Goal: Contribute content: Contribute content

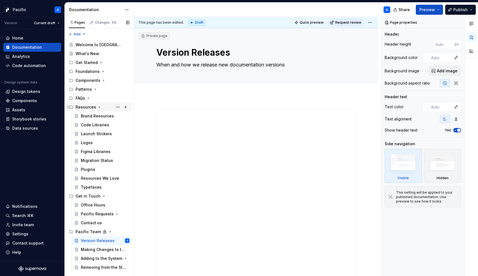
click at [99, 107] on icon "Page tree" at bounding box center [99, 107] width 4 height 4
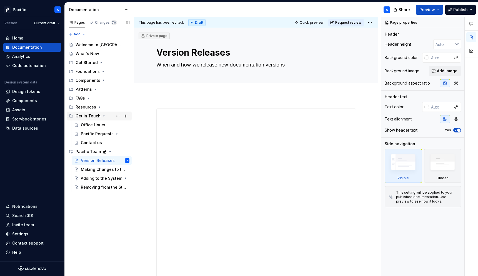
click at [103, 115] on icon "Page tree" at bounding box center [104, 116] width 4 height 4
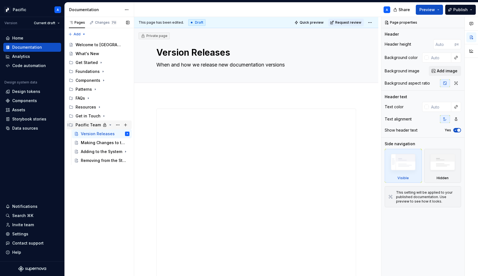
click at [109, 124] on icon "Page tree" at bounding box center [110, 125] width 4 height 4
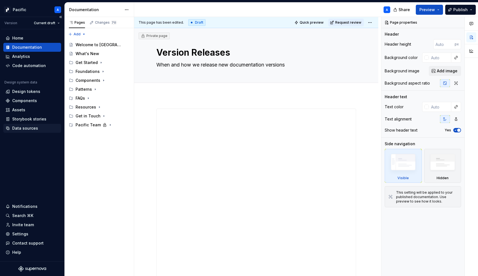
click at [19, 128] on div "Data sources" at bounding box center [25, 128] width 26 height 6
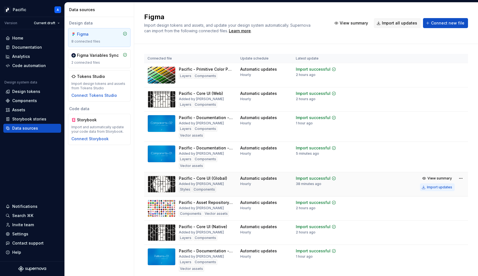
click at [433, 188] on div "Import updates" at bounding box center [439, 187] width 25 height 4
click at [33, 45] on div "Documentation" at bounding box center [27, 47] width 30 height 6
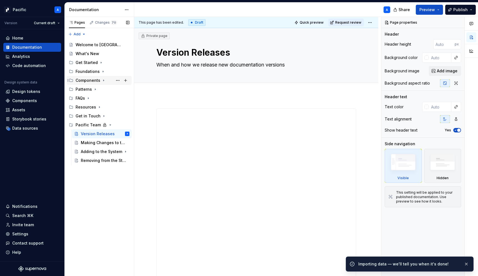
click at [103, 80] on icon "Page tree" at bounding box center [103, 80] width 4 height 4
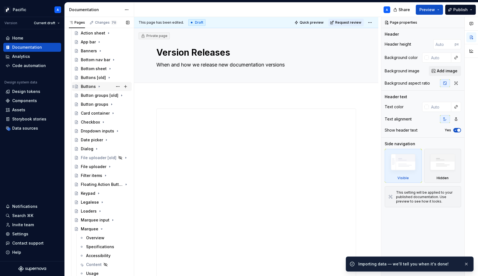
scroll to position [84, 0]
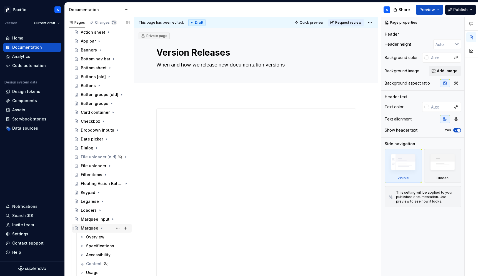
click at [101, 226] on icon "Page tree" at bounding box center [102, 228] width 4 height 4
click at [110, 220] on icon "Page tree" at bounding box center [110, 219] width 4 height 4
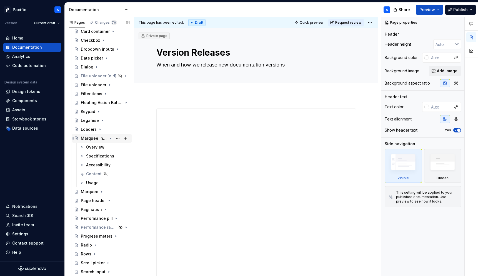
scroll to position [165, 0]
click at [100, 148] on div "Overview" at bounding box center [95, 147] width 18 height 6
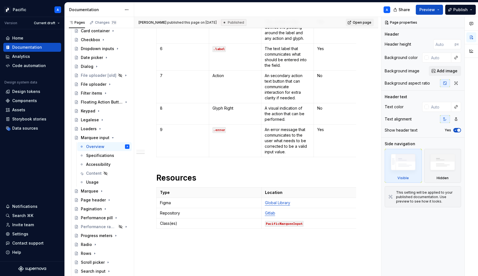
scroll to position [790, 0]
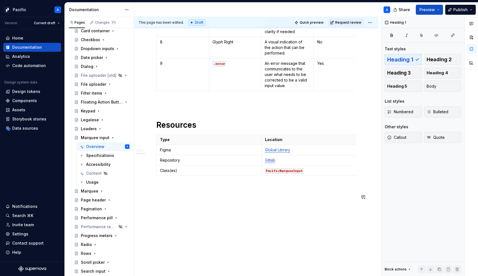
click at [172, 212] on div "**********" at bounding box center [257, 146] width 247 height 259
click at [88, 191] on div "Marquee" at bounding box center [90, 191] width 18 height 6
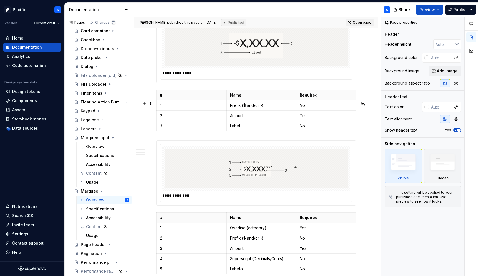
scroll to position [1302, 0]
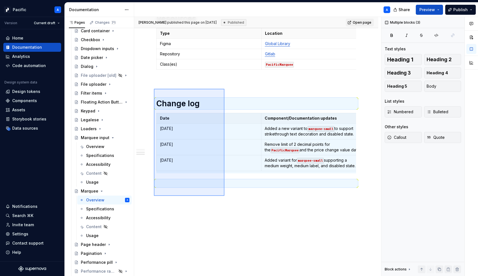
drag, startPoint x: 154, startPoint y: 89, endPoint x: 234, endPoint y: 209, distance: 144.5
click at [234, 209] on div "**********" at bounding box center [257, 146] width 247 height 259
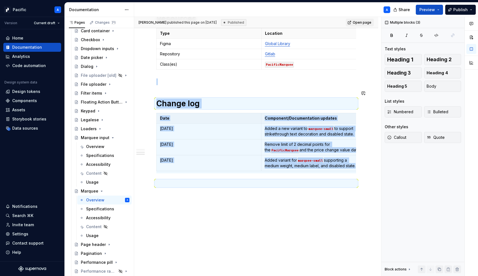
copy div "Change log Date Component/Documentation updates [DATE] Added a new variant to m…"
click at [101, 148] on div "Overview" at bounding box center [95, 147] width 18 height 6
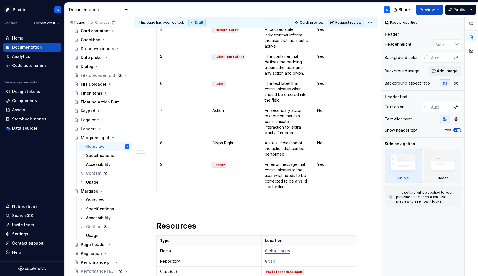
scroll to position [803, 0]
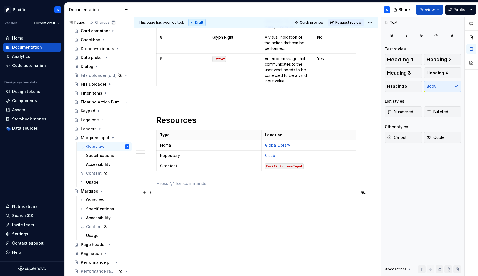
click at [174, 185] on p at bounding box center [256, 183] width 200 height 7
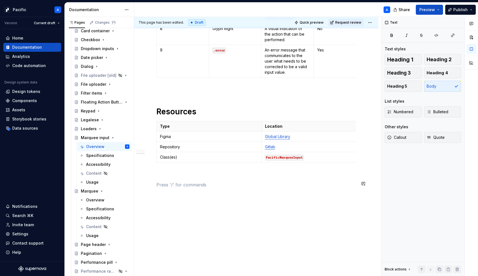
type textarea "*"
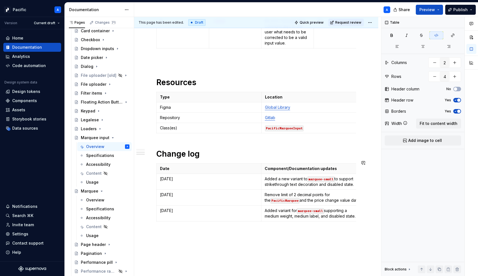
scroll to position [833, 0]
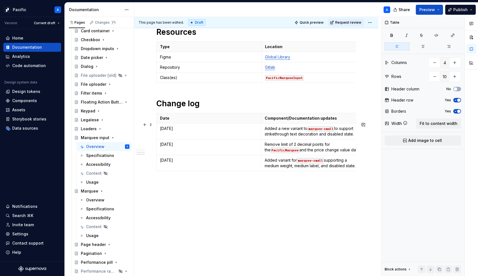
scroll to position [874, 0]
type input "2"
click at [163, 151] on td "[DATE]" at bounding box center [209, 147] width 105 height 16
click at [156, 149] on html "Pacific A Version Current draft Home Documentation Analytics Code automation De…" at bounding box center [239, 138] width 478 height 276
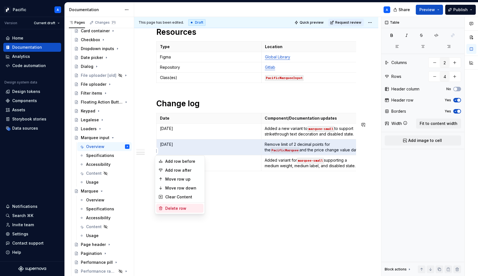
click at [184, 206] on div "Delete row" at bounding box center [183, 208] width 36 height 6
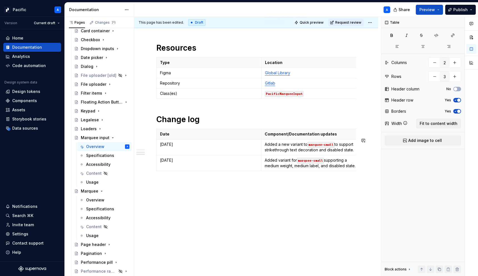
scroll to position [862, 0]
click at [156, 145] on html "Pacific A Version Current draft Home Documentation Analytics Code automation De…" at bounding box center [239, 138] width 478 height 276
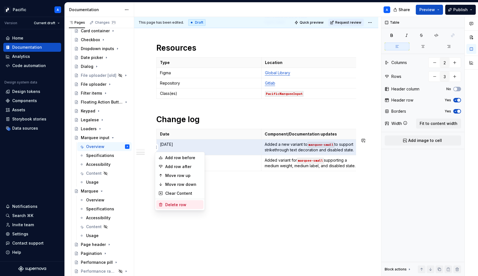
click at [180, 204] on div "Delete row" at bounding box center [183, 205] width 36 height 6
type input "2"
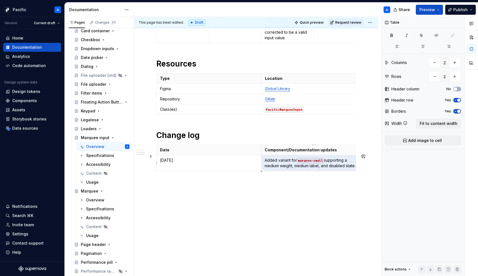
scroll to position [0, 8]
drag, startPoint x: 265, startPoint y: 161, endPoint x: 358, endPoint y: 168, distance: 93.1
click at [358, 168] on td "Added variant for marquee-small supporting a medium weight, medium label, and d…" at bounding box center [306, 163] width 105 height 16
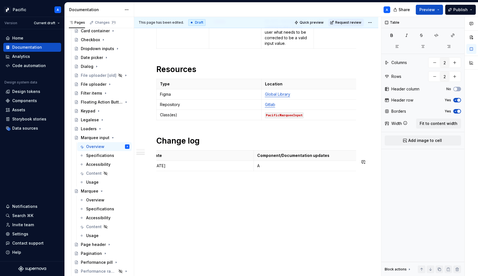
scroll to position [841, 0]
click at [284, 165] on p "Added new Type property" at bounding box center [306, 166] width 98 height 6
click at [322, 153] on button "button" at bounding box center [322, 156] width 8 height 8
click at [275, 165] on p "Added new Type property" at bounding box center [306, 166] width 98 height 6
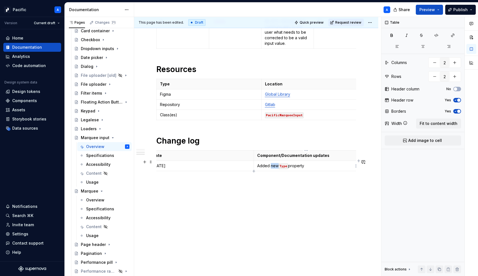
click at [275, 165] on p "Added new Type property" at bounding box center [306, 166] width 98 height 6
click at [304, 164] on p "Added Type property" at bounding box center [306, 166] width 98 height 6
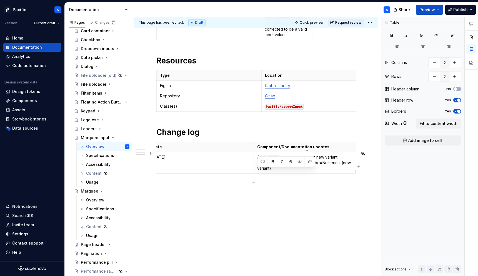
drag, startPoint x: 257, startPoint y: 171, endPoint x: 303, endPoint y: 170, distance: 46.1
click at [303, 170] on td "Added Type property to support new variant. Type=Currency (Default) or Type=Num…" at bounding box center [306, 162] width 105 height 21
click at [300, 160] on button "button" at bounding box center [300, 162] width 8 height 8
drag, startPoint x: 310, startPoint y: 171, endPoint x: 347, endPoint y: 175, distance: 38.0
click at [347, 171] on p "Added Type property to support new variant. Type=Currency (Default) or Type=Num…" at bounding box center [306, 162] width 98 height 17
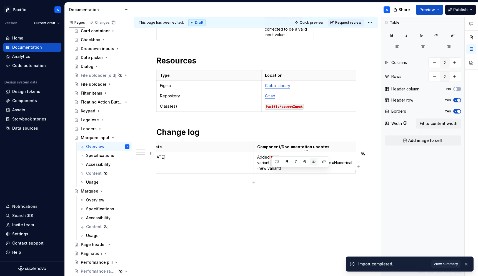
click at [315, 161] on button "button" at bounding box center [314, 162] width 8 height 8
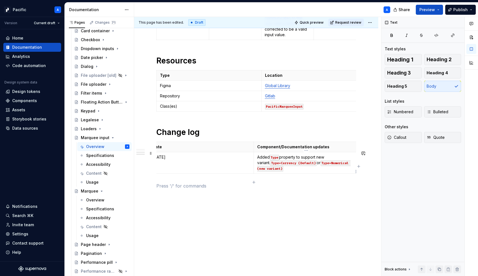
scroll to position [0, 0]
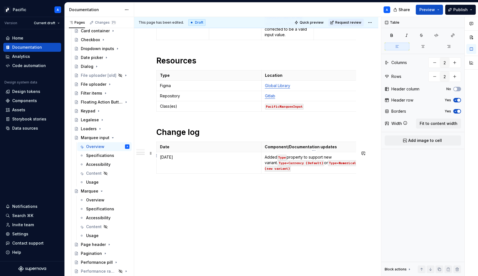
click at [321, 150] on p "Component/Documentation updates" at bounding box center [314, 147] width 98 height 6
drag, startPoint x: 321, startPoint y: 155, endPoint x: 265, endPoint y: 155, distance: 56.1
click at [265, 152] on th "Component/Documentation updates" at bounding box center [314, 147] width 105 height 10
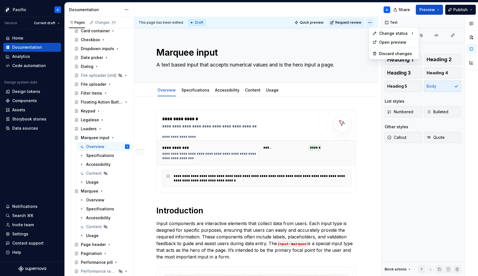
click at [371, 23] on html "Pacific A Version Current draft Home Documentation Analytics Code automation De…" at bounding box center [239, 138] width 478 height 276
click at [443, 63] on div "Ready for publish" at bounding box center [454, 62] width 39 height 6
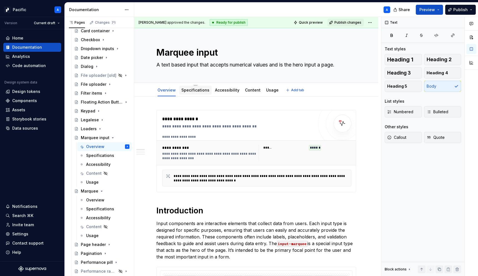
click at [198, 90] on link "Specifications" at bounding box center [196, 90] width 28 height 5
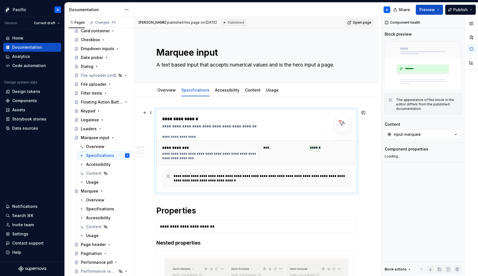
click at [225, 161] on div "**********" at bounding box center [257, 153] width 194 height 20
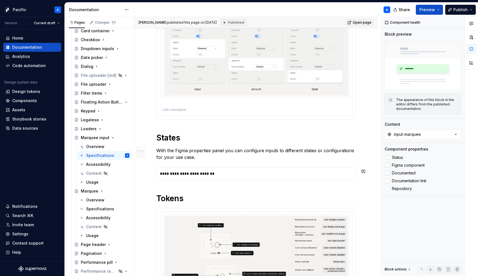
scroll to position [331, 0]
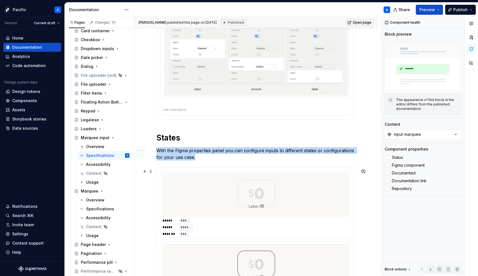
click at [219, 212] on div at bounding box center [257, 195] width 188 height 44
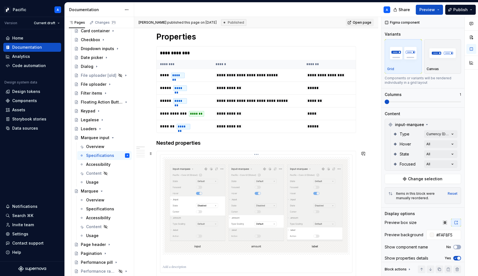
scroll to position [36, 0]
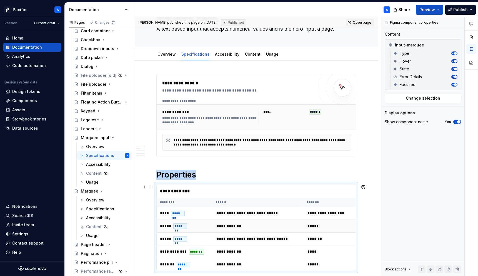
click at [214, 231] on td "**********" at bounding box center [257, 226] width 91 height 13
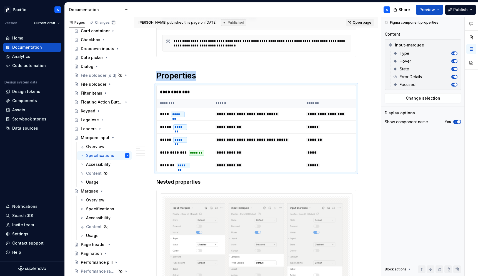
scroll to position [216, 0]
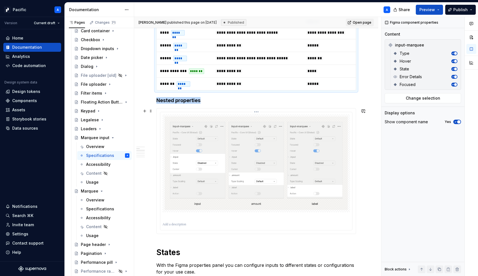
click at [184, 173] on img at bounding box center [256, 162] width 183 height 93
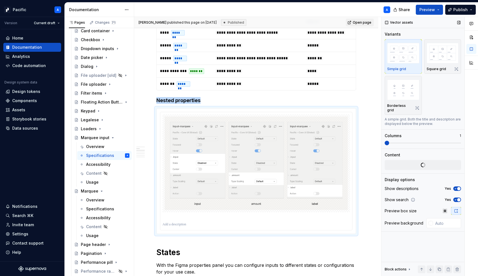
click at [459, 187] on span "button" at bounding box center [459, 188] width 3 height 3
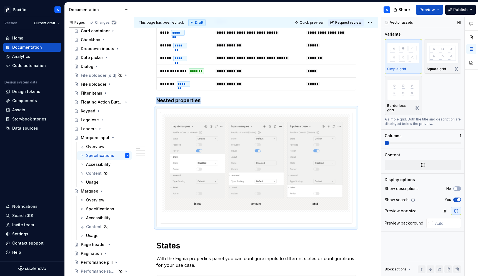
click at [459, 198] on span "button" at bounding box center [459, 199] width 3 height 3
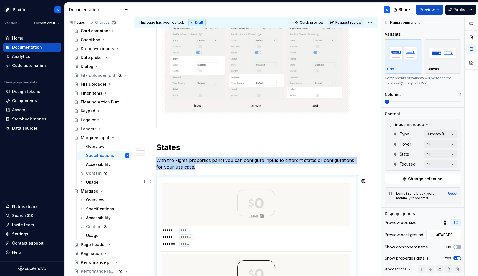
click at [288, 208] on div at bounding box center [257, 205] width 188 height 44
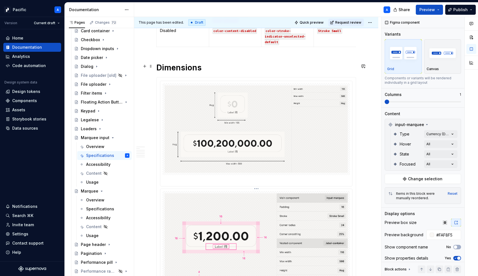
scroll to position [1682, 0]
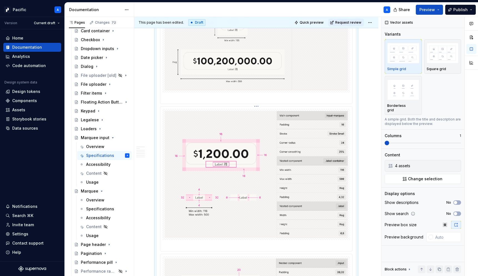
click at [288, 208] on img at bounding box center [256, 174] width 183 height 127
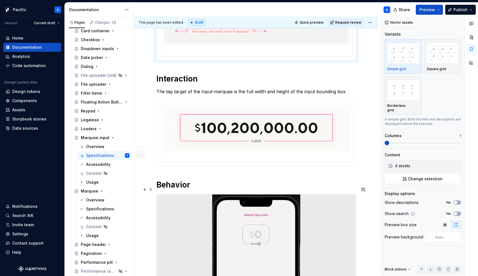
scroll to position [2092, 0]
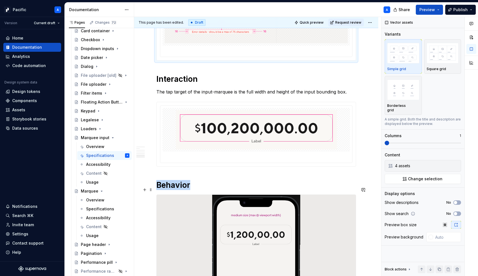
click at [287, 196] on img at bounding box center [256, 251] width 199 height 112
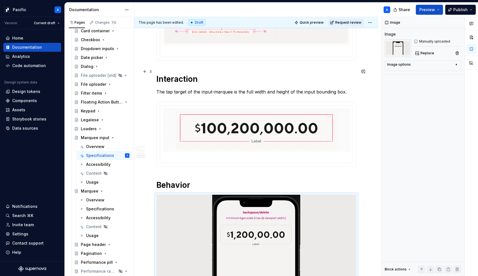
click at [287, 74] on h1 "Interaction" at bounding box center [256, 79] width 200 height 10
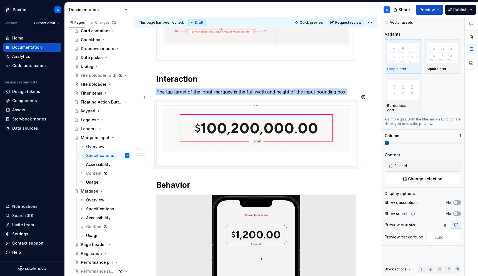
click at [290, 115] on img at bounding box center [256, 129] width 161 height 39
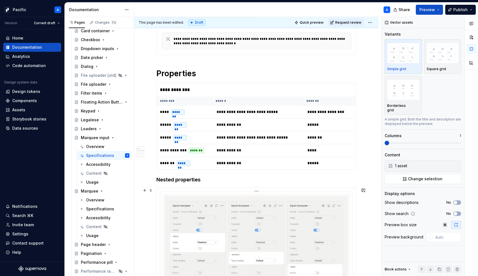
scroll to position [0, 0]
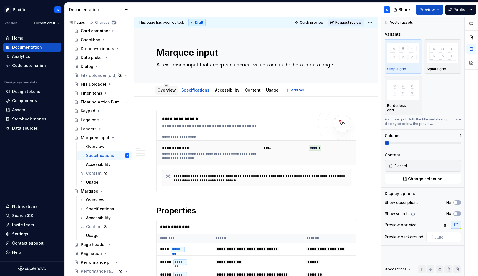
click at [161, 91] on link "Overview" at bounding box center [167, 90] width 18 height 5
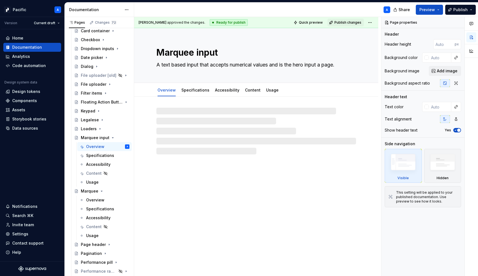
type textarea "*"
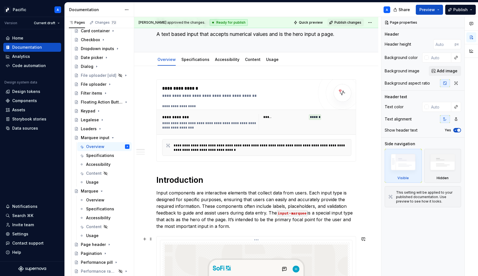
scroll to position [32, 0]
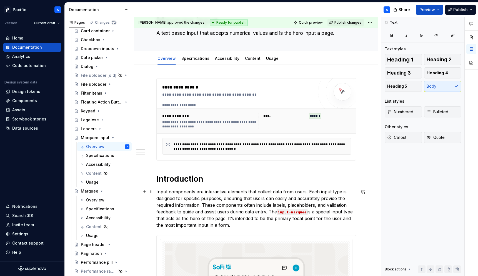
click at [250, 224] on p "Input components are interactive elements that collect data from users. Each in…" at bounding box center [256, 208] width 200 height 40
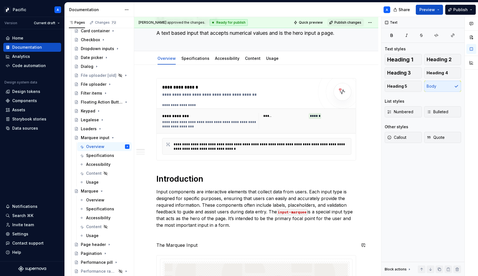
click at [173, 244] on p "The Marquee Input" at bounding box center [256, 245] width 200 height 7
click at [209, 247] on p "The Marquee Input" at bounding box center [256, 245] width 200 height 7
click at [287, 246] on p "The Marquee Input supports currency data and numerical data." at bounding box center [256, 245] width 200 height 7
click at [287, 245] on p "The Marquee Input supports currency data and numerical data input." at bounding box center [256, 245] width 200 height 7
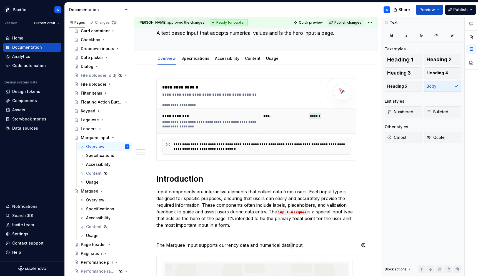
click at [287, 245] on p "The Marquee Input supports currency data and numerical data input." at bounding box center [256, 245] width 200 height 7
click at [412, 138] on button "Callout" at bounding box center [403, 137] width 37 height 11
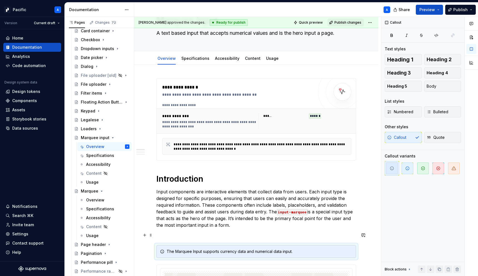
click at [276, 233] on p at bounding box center [256, 235] width 200 height 7
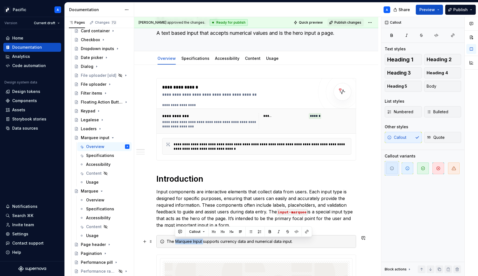
drag, startPoint x: 175, startPoint y: 240, endPoint x: 203, endPoint y: 239, distance: 27.6
click at [203, 239] on div "The Marquee Input supports currency data and numerical data input." at bounding box center [260, 241] width 186 height 6
click at [249, 242] on div "The Marquee Input supports currency data and numerical data input." at bounding box center [260, 241] width 186 height 6
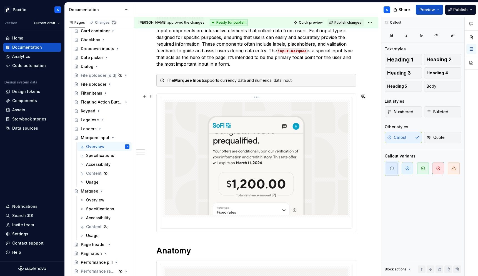
scroll to position [194, 0]
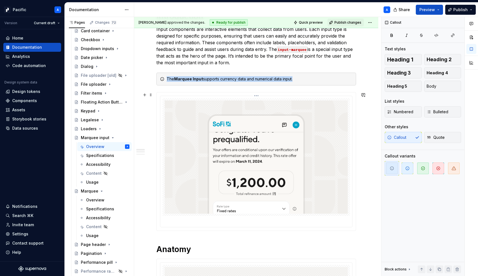
click at [280, 205] on img at bounding box center [256, 156] width 183 height 113
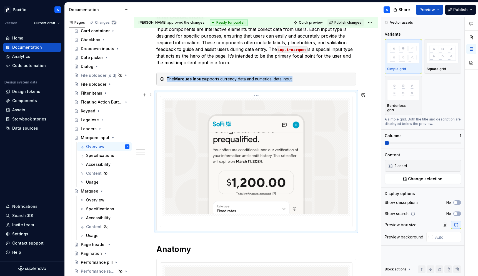
scroll to position [0, 0]
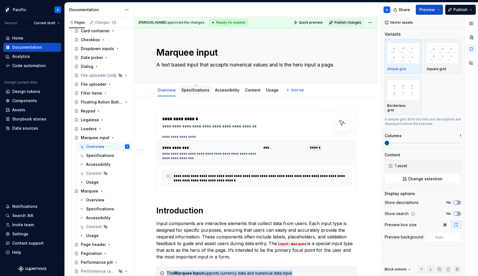
click at [193, 92] on link "Specifications" at bounding box center [196, 90] width 28 height 5
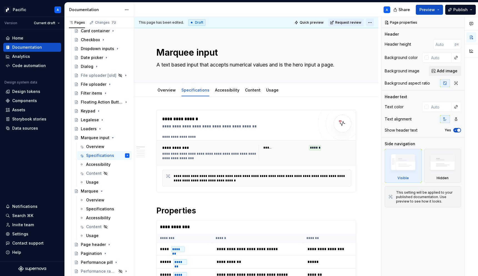
click at [371, 22] on html "Pacific A Version Current draft Home Documentation Analytics Code automation De…" at bounding box center [239, 138] width 478 height 276
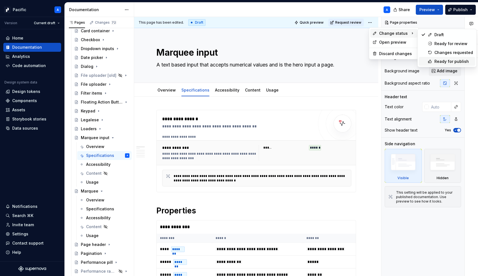
click at [440, 59] on div "Ready for publish" at bounding box center [454, 62] width 39 height 6
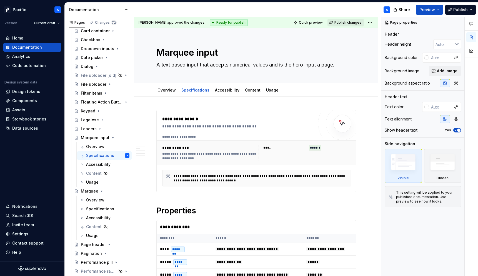
click at [346, 23] on span "Publish changes" at bounding box center [348, 22] width 27 height 4
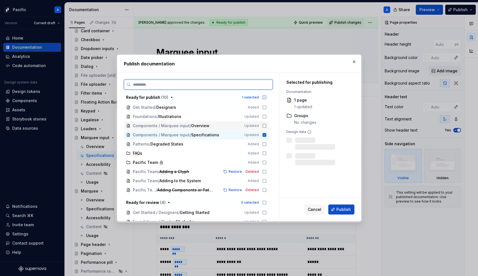
click at [266, 127] on icon at bounding box center [264, 125] width 3 height 3
click at [346, 210] on span "Publish" at bounding box center [344, 210] width 14 height 6
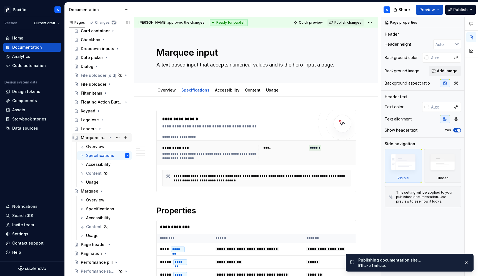
click at [112, 135] on icon "Page tree" at bounding box center [110, 137] width 4 height 4
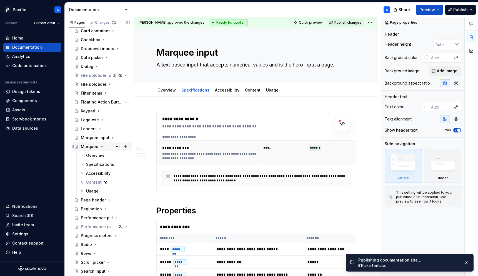
click at [101, 146] on icon "Page tree" at bounding box center [102, 146] width 4 height 4
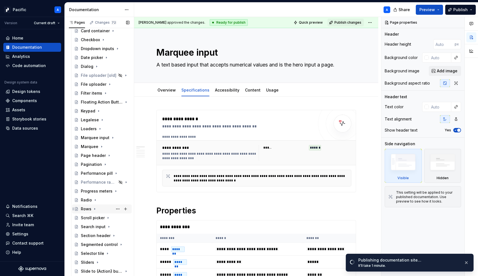
scroll to position [332, 0]
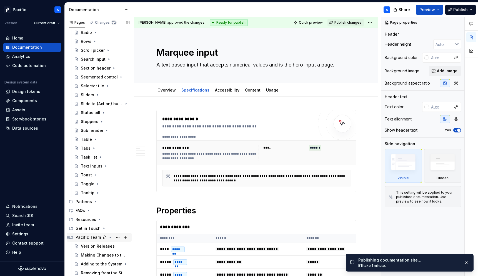
click at [110, 236] on icon "Page tree" at bounding box center [110, 237] width 4 height 4
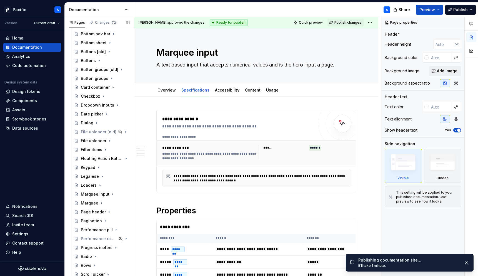
scroll to position [0, 0]
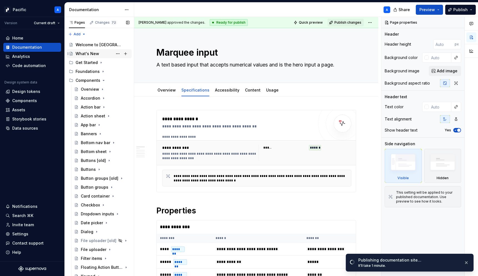
click at [99, 54] on div "What's New" at bounding box center [103, 54] width 54 height 8
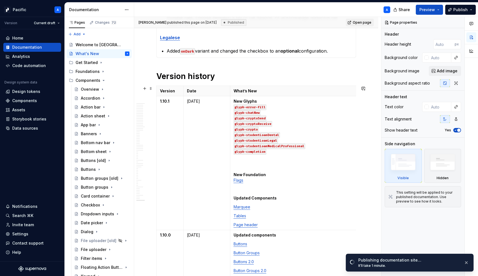
scroll to position [317, 0]
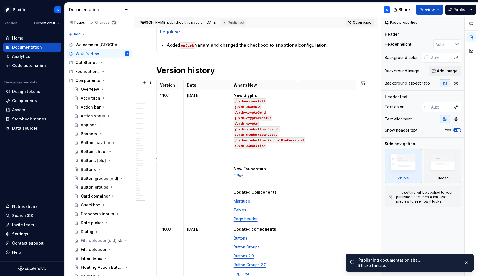
type textarea "*"
click at [277, 216] on p "Page header" at bounding box center [298, 219] width 129 height 6
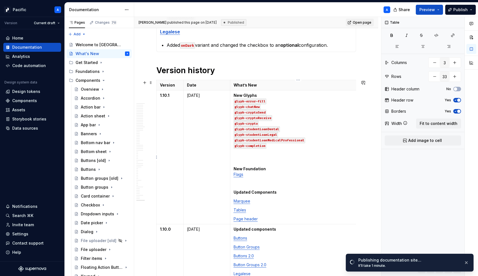
click at [263, 202] on p "Marquee" at bounding box center [298, 201] width 129 height 6
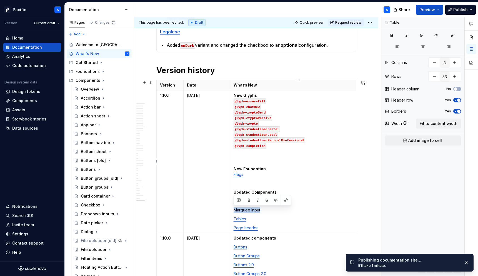
drag, startPoint x: 264, startPoint y: 208, endPoint x: 233, endPoint y: 208, distance: 30.3
click at [234, 208] on p "Marquee Input" at bounding box center [298, 210] width 129 height 6
click at [286, 200] on button "button" at bounding box center [286, 200] width 8 height 8
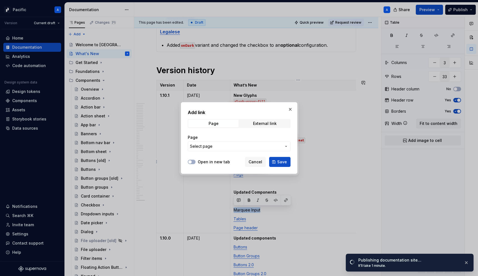
click at [211, 145] on span "Select page" at bounding box center [201, 146] width 23 height 6
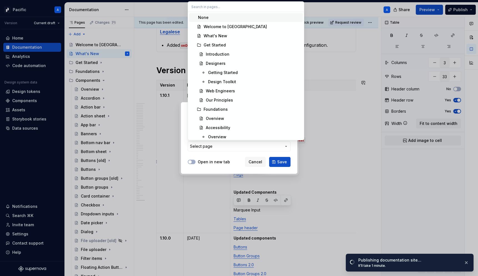
type input "M"
type textarea "*"
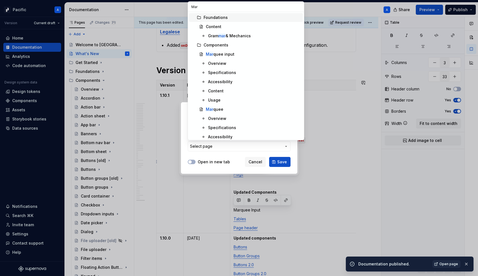
type input "Marq"
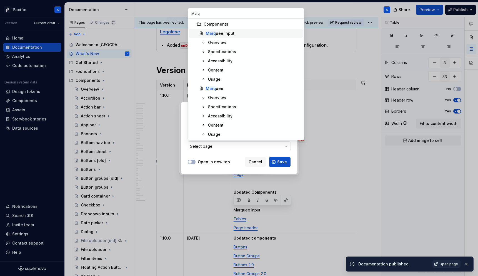
click at [219, 32] on div "Marq uee input" at bounding box center [220, 34] width 29 height 6
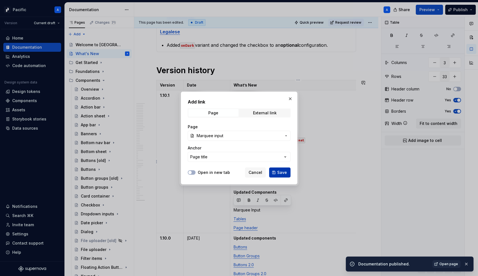
click at [285, 169] on button "Save" at bounding box center [279, 172] width 21 height 10
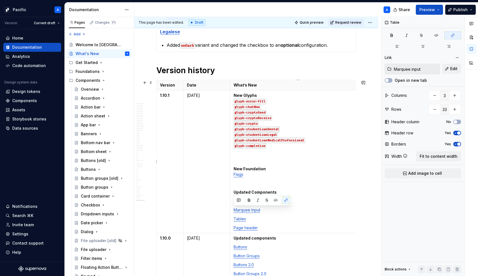
click at [290, 221] on p "Tables" at bounding box center [298, 219] width 129 height 6
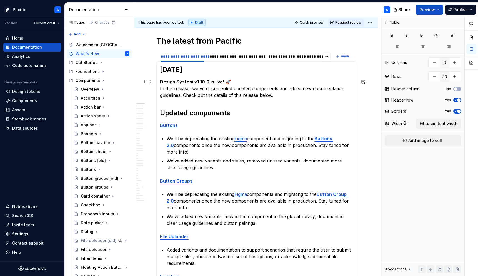
scroll to position [0, 0]
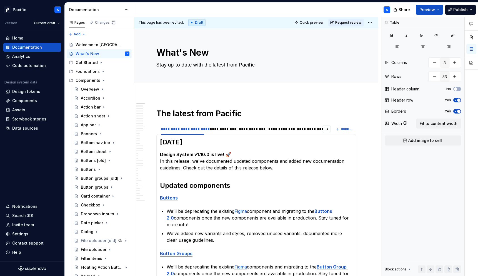
click at [377, 19] on div "This page has been edited. Draft Quick preview Request review" at bounding box center [256, 22] width 244 height 11
click at [375, 20] on html "Pacific A Version Current draft Home Documentation Analytics Code automation De…" at bounding box center [239, 138] width 478 height 276
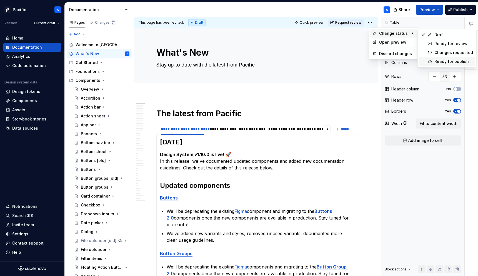
click at [438, 60] on div "Ready for publish" at bounding box center [454, 62] width 39 height 6
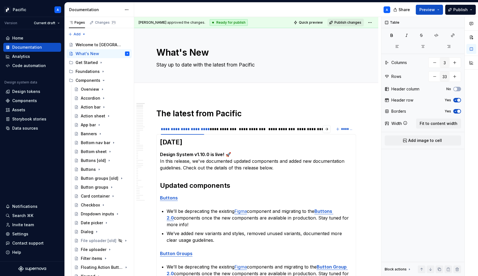
click at [344, 22] on span "Publish changes" at bounding box center [348, 22] width 27 height 4
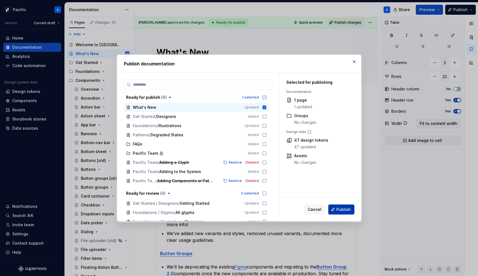
click at [346, 208] on span "Publish" at bounding box center [344, 210] width 14 height 6
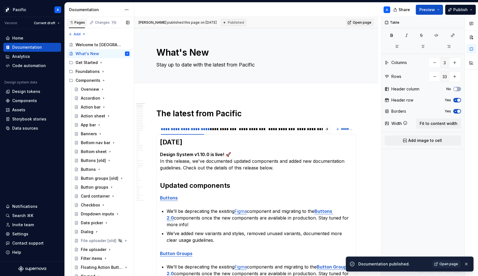
type textarea "*"
click at [34, 39] on div "Home" at bounding box center [32, 38] width 53 height 6
